Goal: Use online tool/utility: Utilize a website feature to perform a specific function

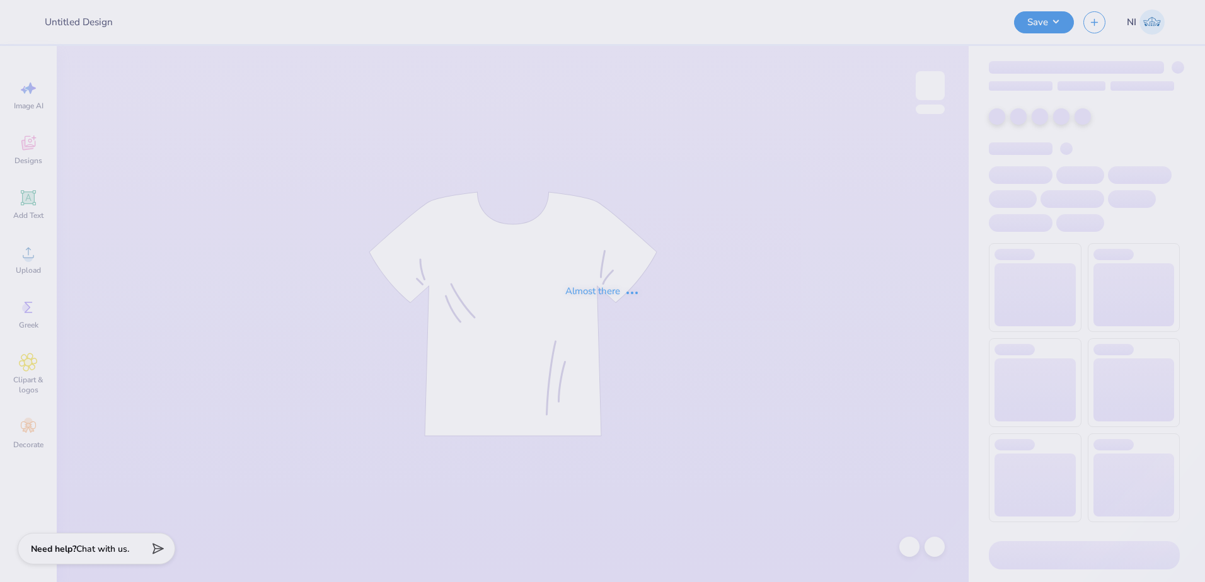
type input "Training: Merch for AKPsi"
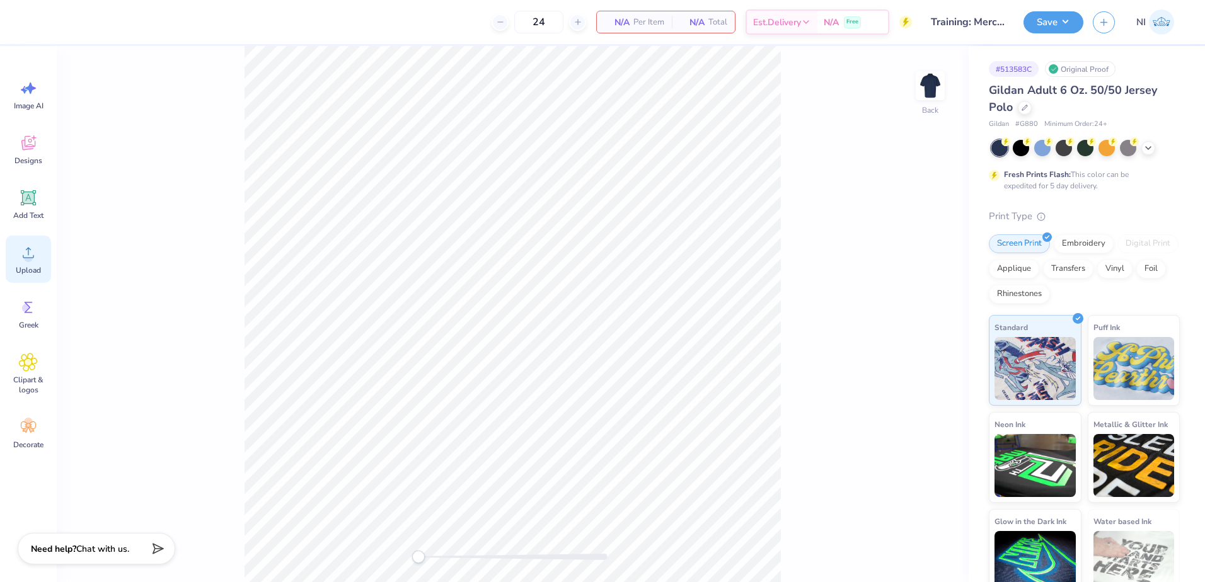
click at [31, 253] on icon at bounding box center [28, 252] width 19 height 19
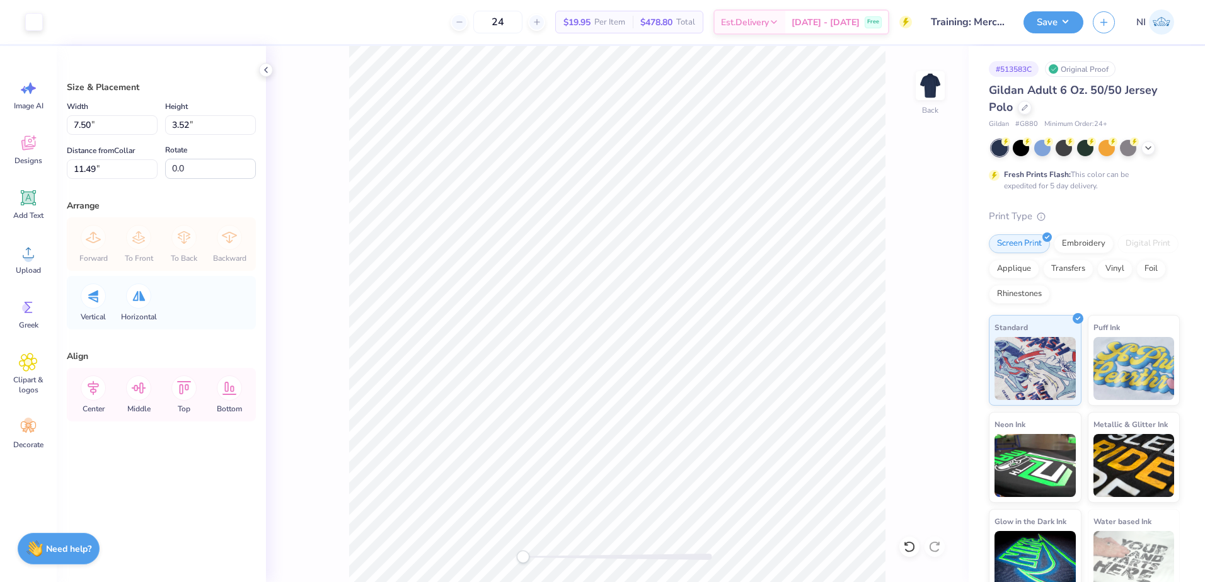
type input "4.28"
type input "2.01"
type input "13.00"
type input "2.94"
type input "1.38"
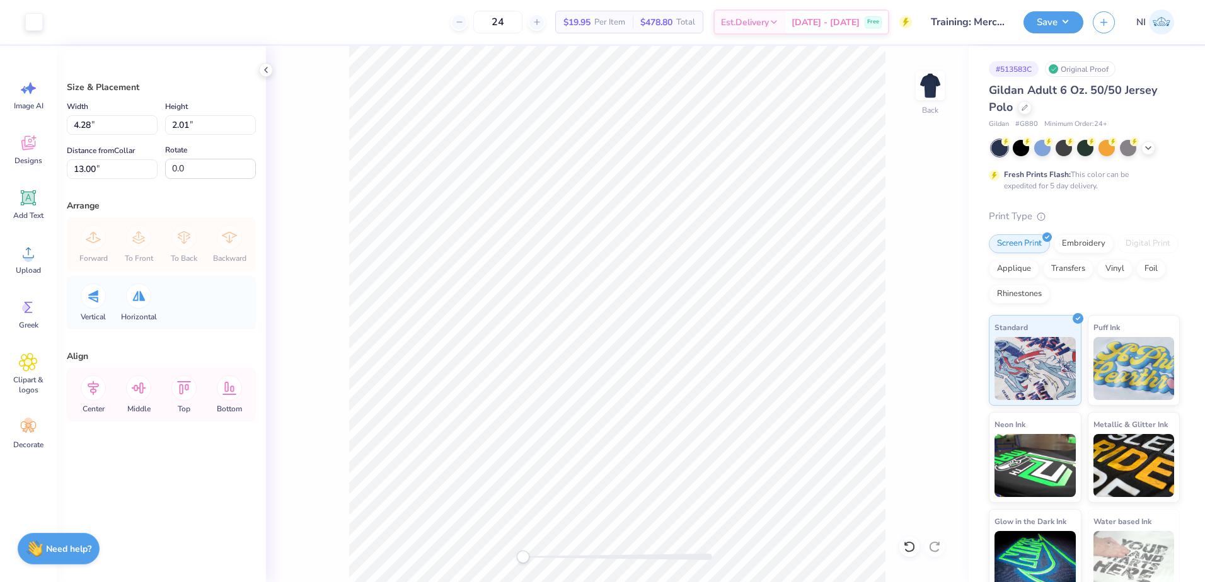
type input "4.62"
type input "3.69"
type input "1.73"
type input "4.51"
drag, startPoint x: 124, startPoint y: 127, endPoint x: 61, endPoint y: 130, distance: 62.5
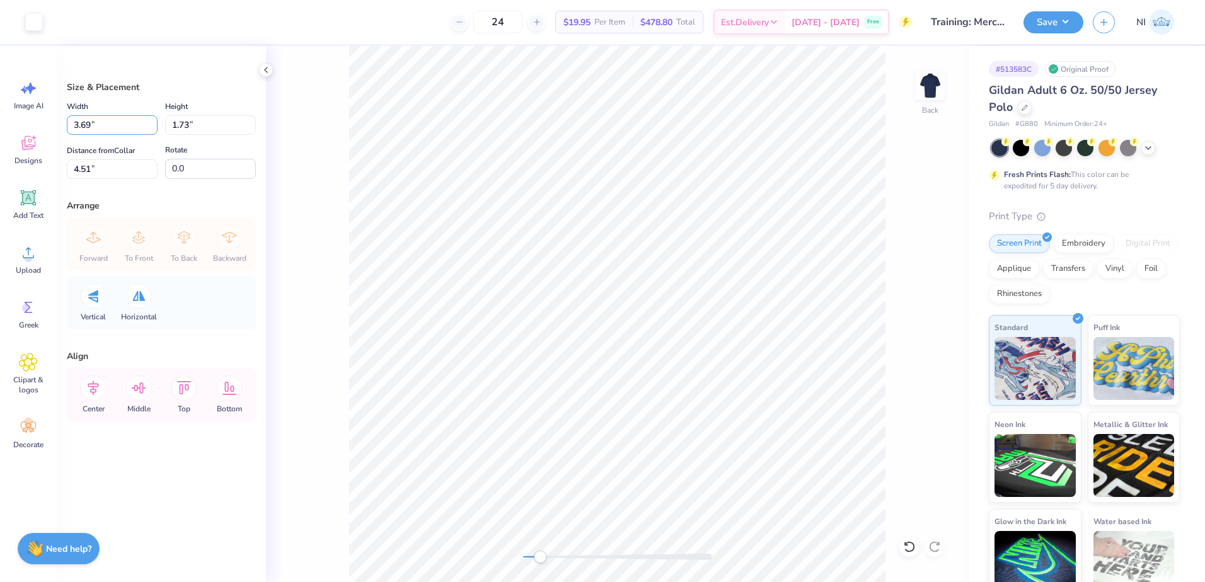
click at [61, 130] on div "Size & Placement Width 3.69 3.69 " Height 1.73 1.73 " Distance from Collar 4.51…" at bounding box center [161, 314] width 209 height 536
type input "4.00"
type input "1.88"
type input "4.44"
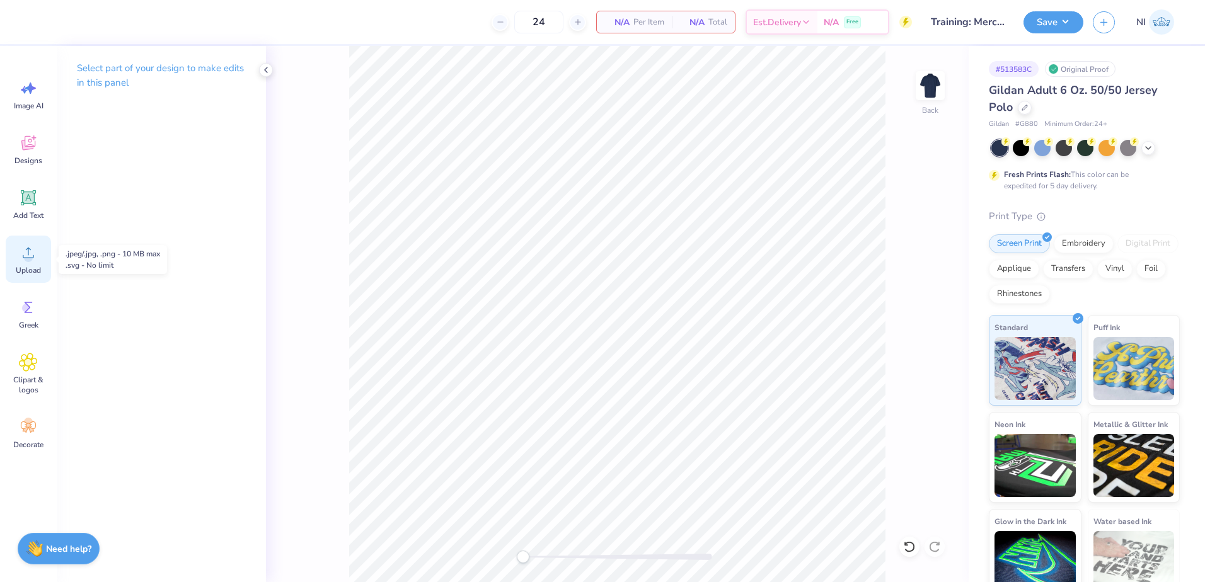
click at [23, 259] on icon at bounding box center [28, 252] width 19 height 19
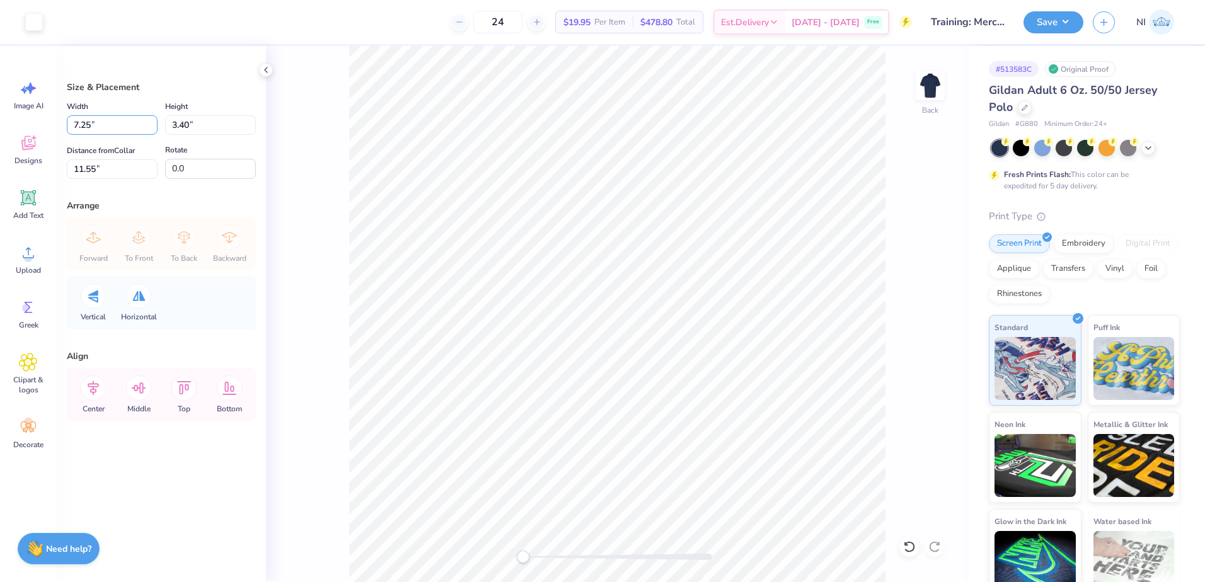
drag, startPoint x: 105, startPoint y: 119, endPoint x: 50, endPoint y: 122, distance: 54.3
click at [50, 122] on div "Art colors 24 $19.95 Per Item $478.80 Total Est. Delivery [DATE] - [DATE] Free …" at bounding box center [602, 291] width 1205 height 582
type input "4.00"
type input "1.87"
type input "12.31"
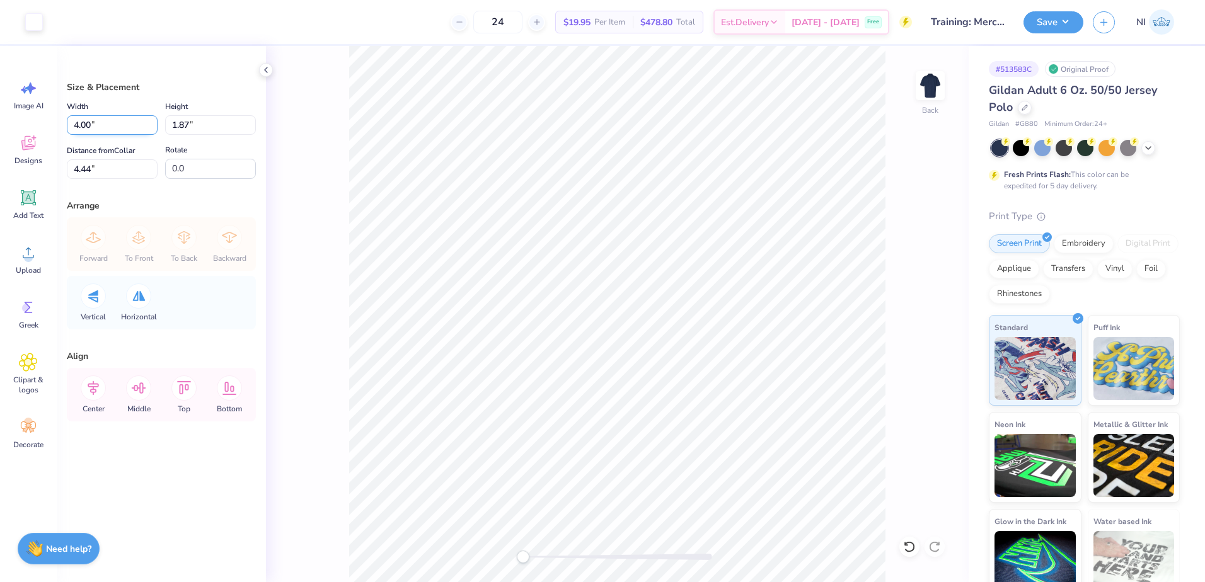
click at [102, 126] on input "4.00" at bounding box center [112, 125] width 91 height 20
type input "4"
type input "3.50"
type input "1.64"
type input "4.55"
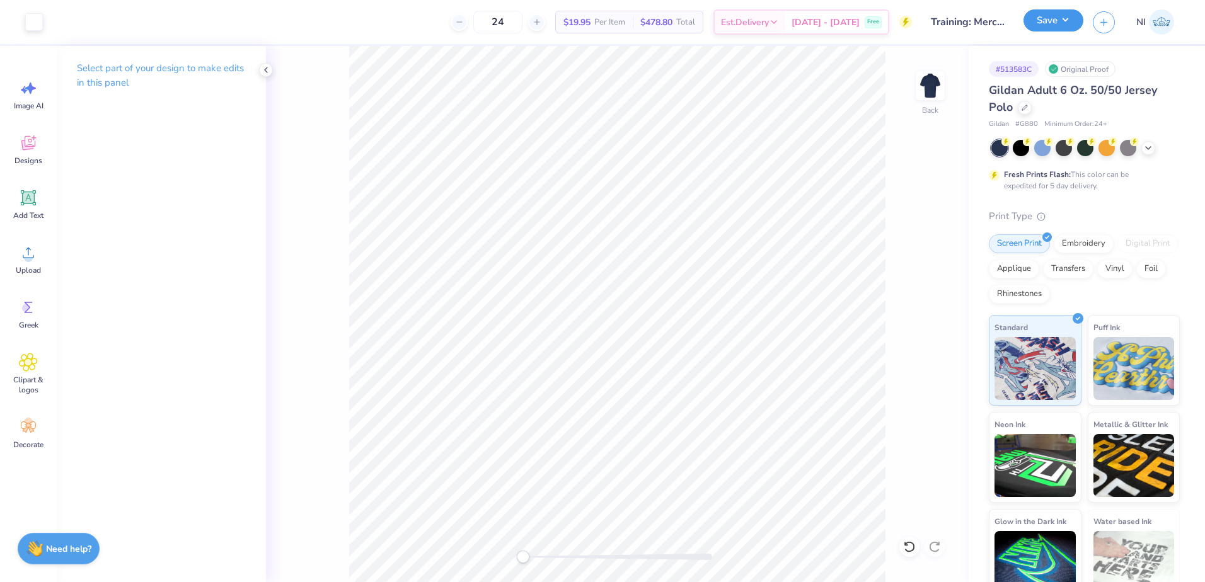
click at [1064, 19] on button "Save" at bounding box center [1054, 20] width 60 height 22
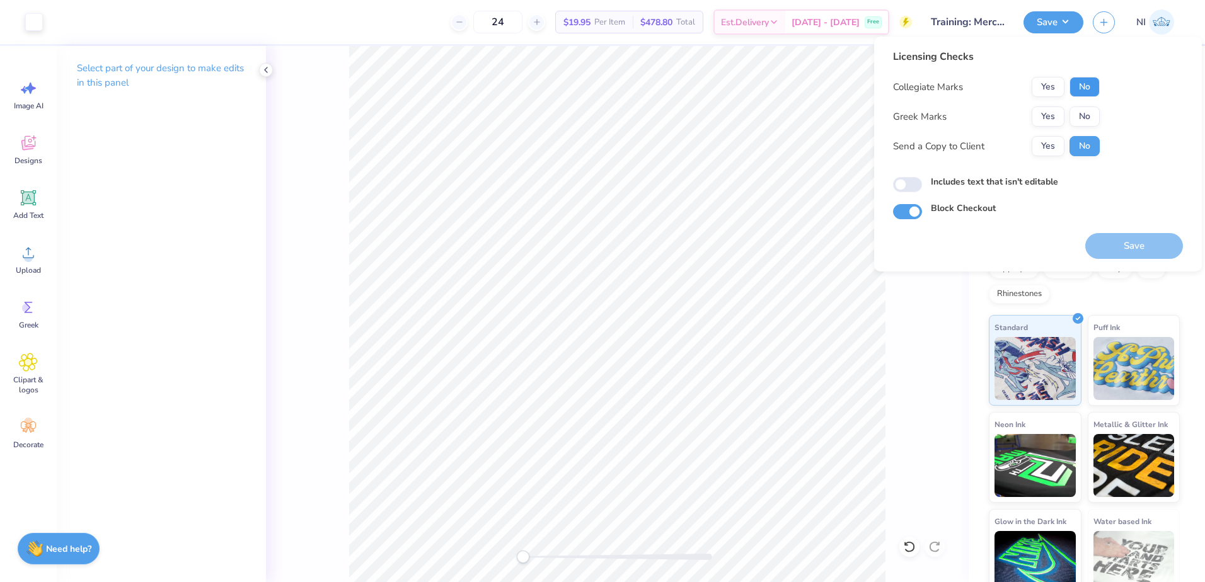
click at [1080, 86] on button "No" at bounding box center [1085, 87] width 30 height 20
click at [1086, 117] on button "No" at bounding box center [1085, 117] width 30 height 20
click at [1124, 243] on button "Save" at bounding box center [1134, 246] width 98 height 26
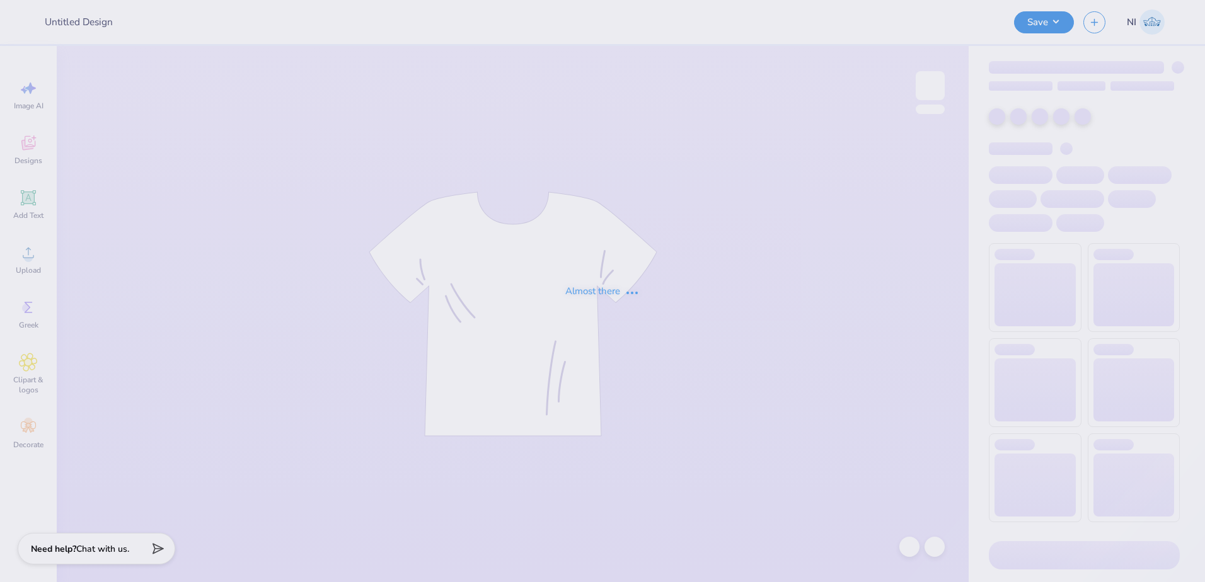
type input "Training: Merch for AKPsi"
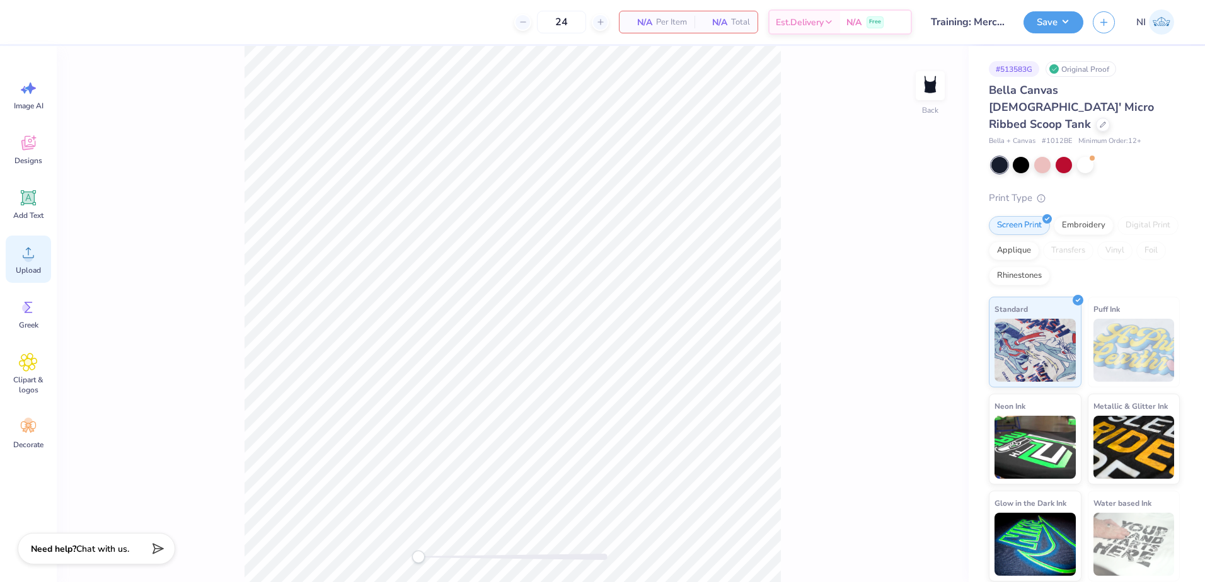
click at [35, 255] on icon at bounding box center [28, 252] width 19 height 19
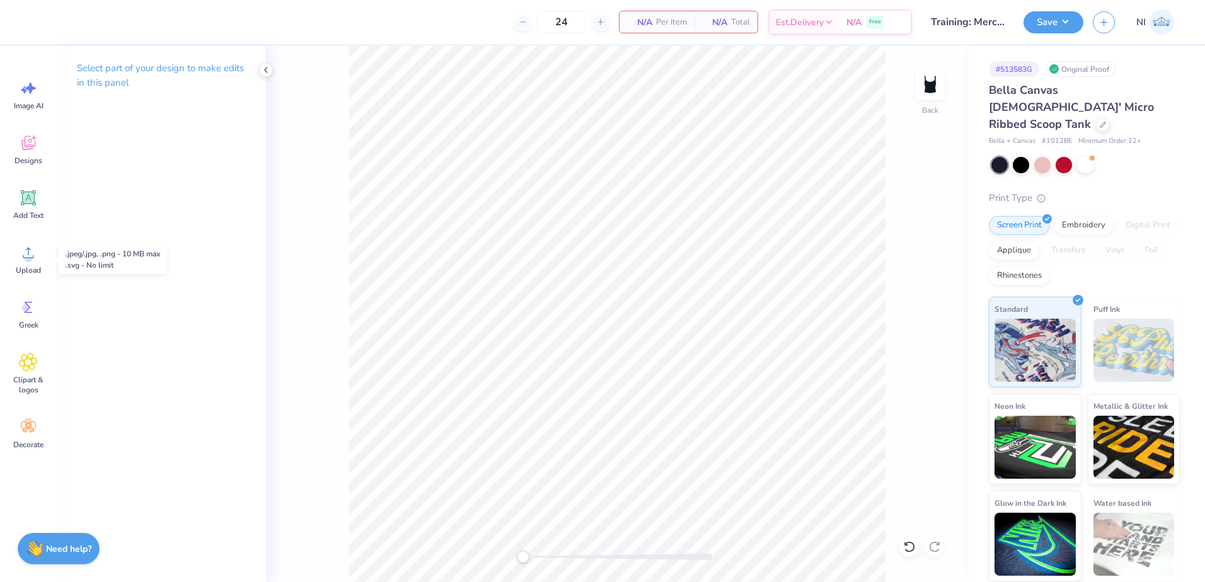
drag, startPoint x: 32, startPoint y: 259, endPoint x: 336, endPoint y: 265, distance: 303.9
click at [32, 259] on circle at bounding box center [28, 257] width 9 height 9
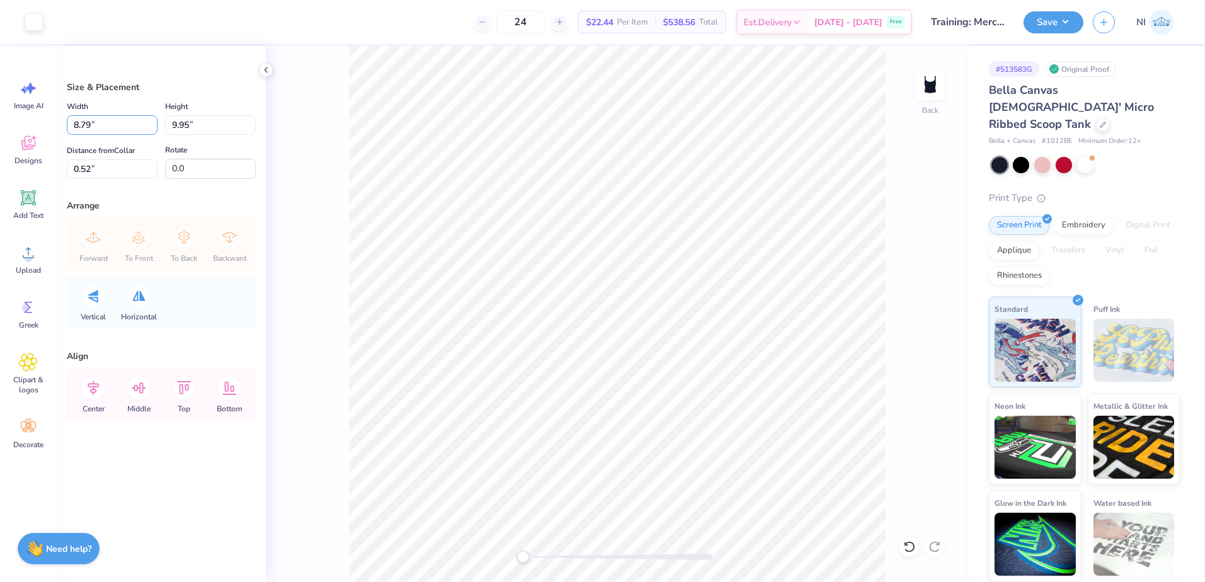
drag, startPoint x: 96, startPoint y: 128, endPoint x: 59, endPoint y: 134, distance: 37.6
click at [59, 133] on div "Size & Placement Width 8.79 8.79 " Height 9.95 9.95 " Distance from Collar 0.52…" at bounding box center [161, 314] width 209 height 536
type input "8.83"
type input "10.00"
type input "0.50"
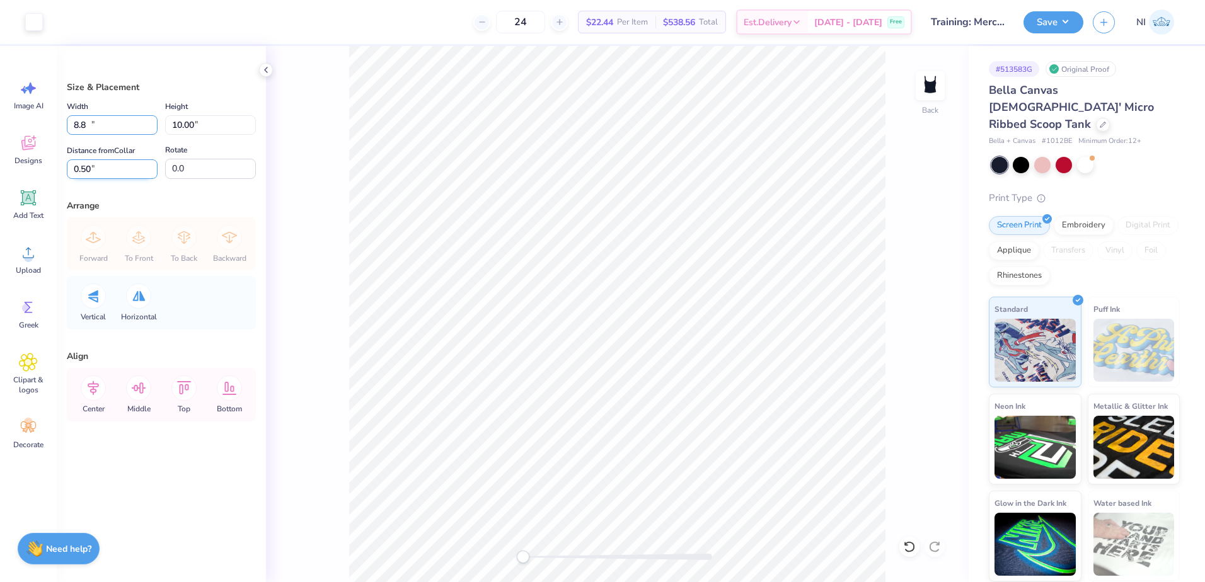
type input "8"
type input "7.50"
type input "8.49"
type input "1.25"
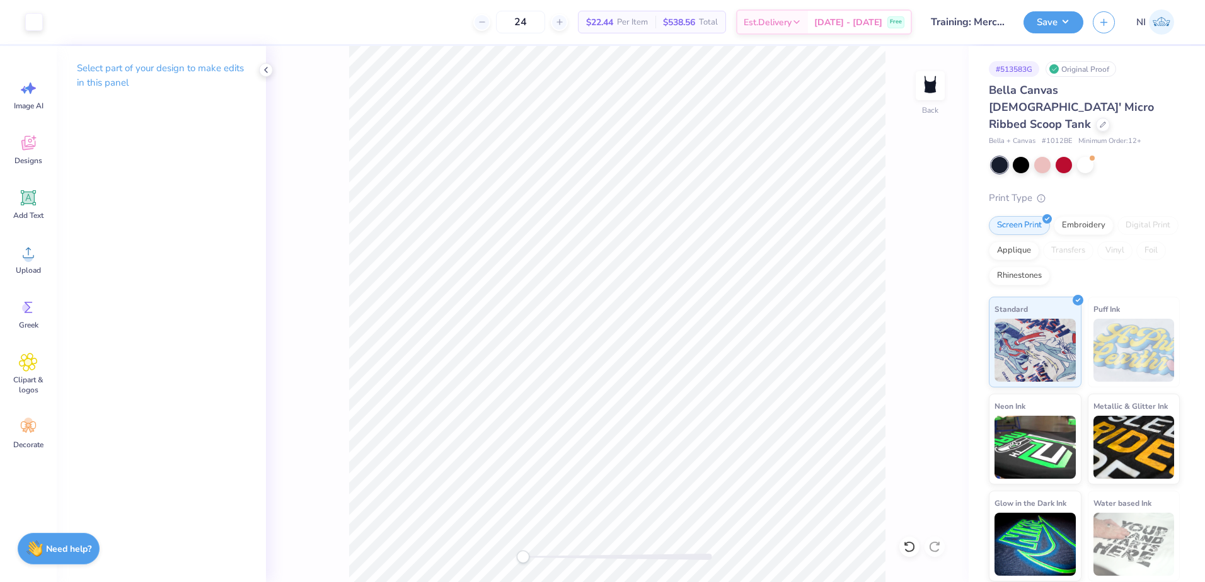
click at [891, 181] on div "Back" at bounding box center [617, 314] width 703 height 536
